Goal: Transaction & Acquisition: Purchase product/service

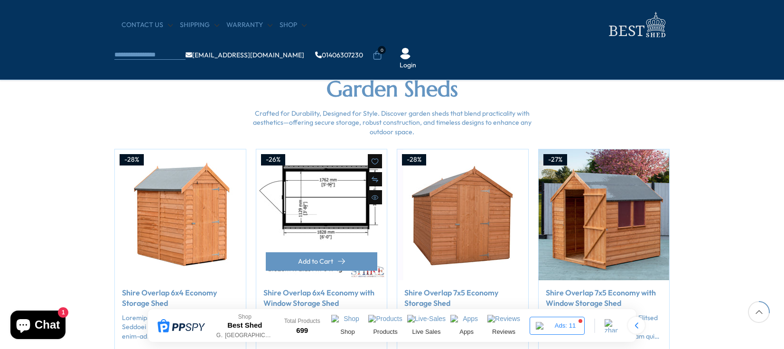
scroll to position [705, 0]
click at [309, 230] on img "2 / 50" at bounding box center [321, 214] width 131 height 131
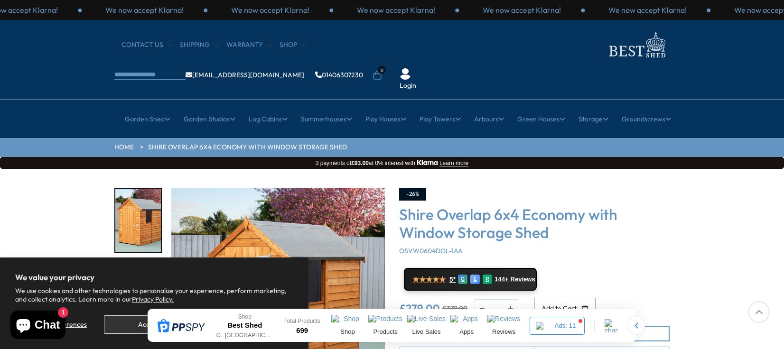
click at [488, 206] on h3 "Shire Overlap 6x4 Economy with Window Storage Shed" at bounding box center [534, 224] width 271 height 37
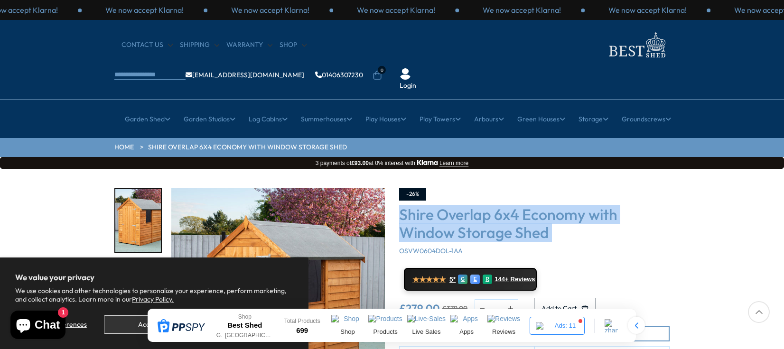
click at [488, 206] on h3 "Shire Overlap 6x4 Economy with Window Storage Shed" at bounding box center [534, 224] width 271 height 37
